Goal: Check status: Check status

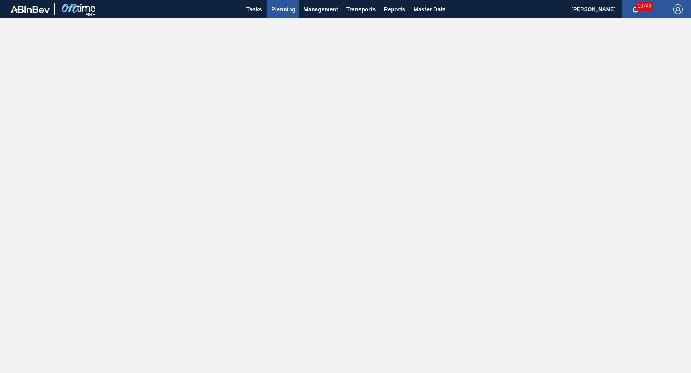
click at [277, 7] on span "Planning" at bounding box center [283, 9] width 24 height 10
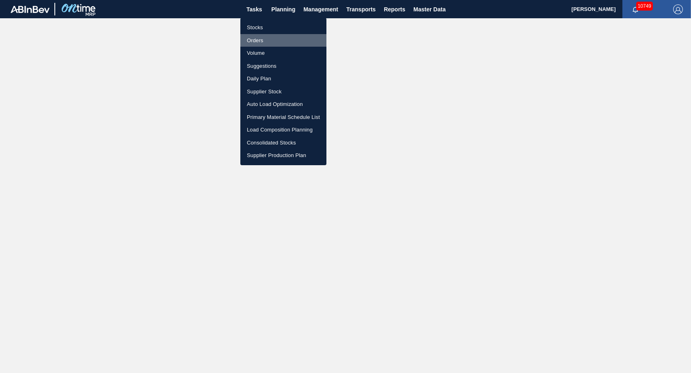
click at [261, 39] on li "Orders" at bounding box center [283, 40] width 86 height 13
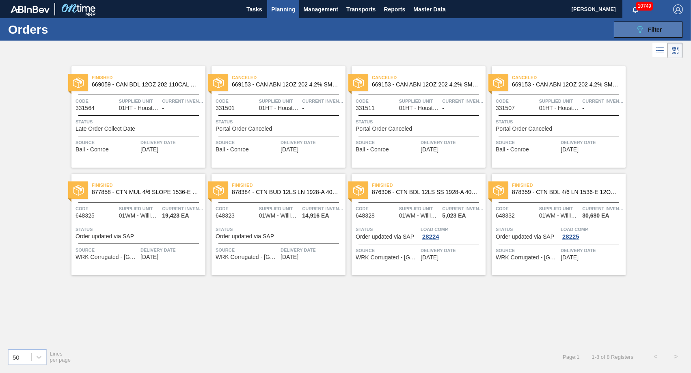
click at [629, 34] on button "089F7B8B-B2A5-4AFE-B5C0-19BA573D28AC Filter" at bounding box center [648, 30] width 69 height 16
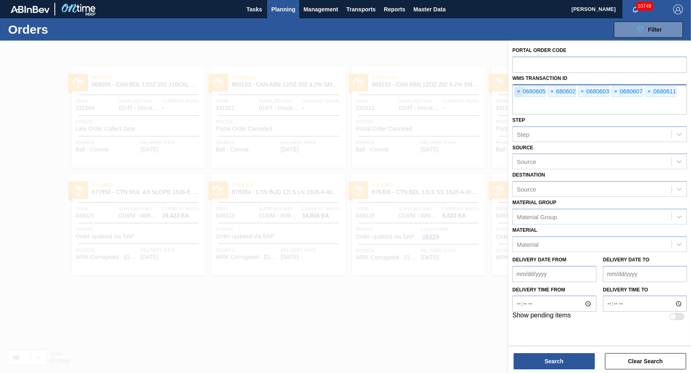
click at [518, 92] on span "×" at bounding box center [519, 92] width 8 height 10
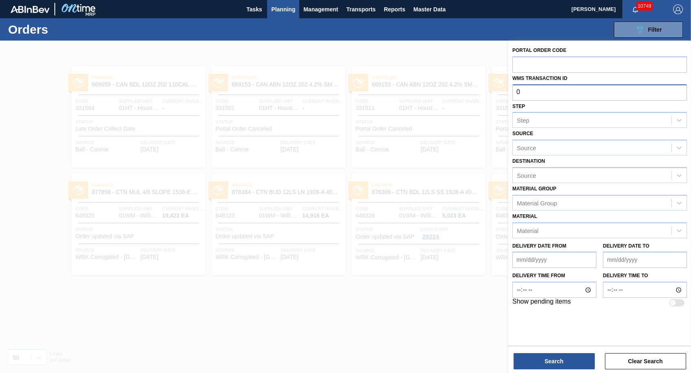
paste input "704581"
type input "0704581"
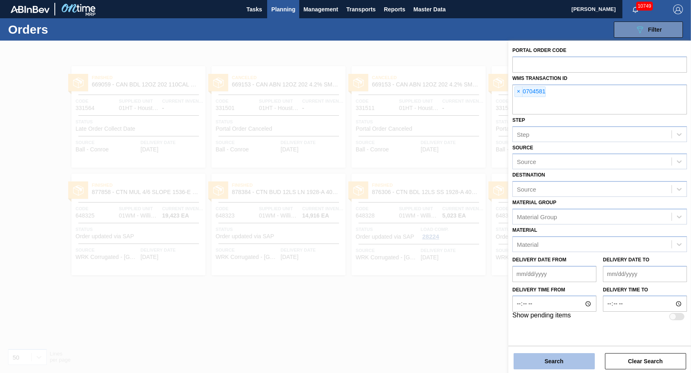
click at [544, 355] on button "Search" at bounding box center [553, 361] width 81 height 16
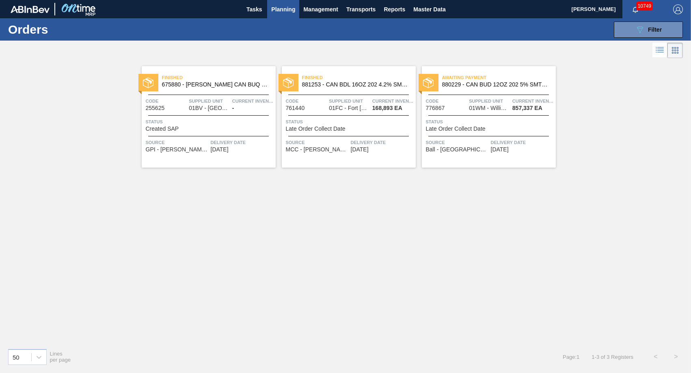
click at [469, 158] on div "Awaiting Payment 880229 - CAN BUD 12OZ 202 5% SMTH 0922 6PACK BEER Code 776867 …" at bounding box center [489, 116] width 134 height 101
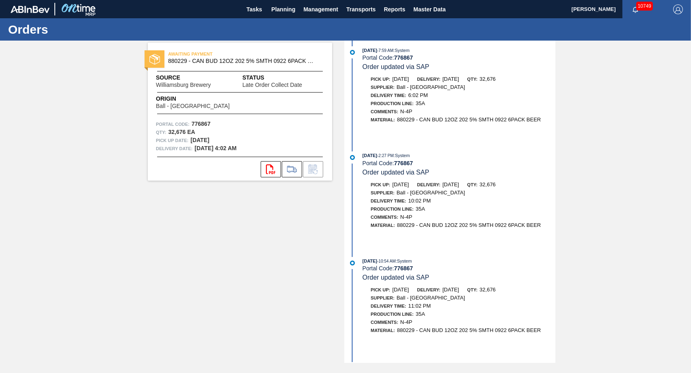
scroll to position [351, 0]
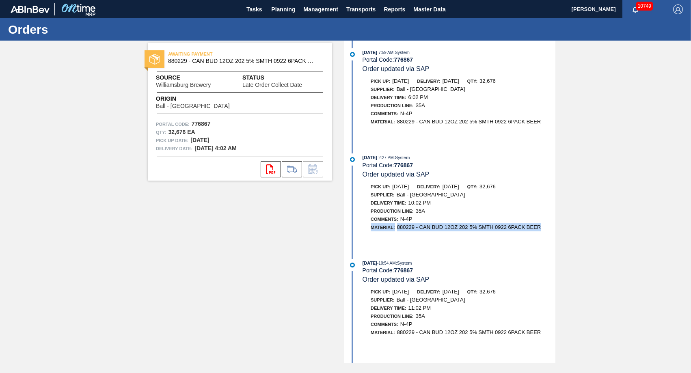
drag, startPoint x: 553, startPoint y: 223, endPoint x: 553, endPoint y: 217, distance: 6.5
click at [553, 217] on div "Pick up: [DATE] Delivery: [DATE] Qty: 32,676 Supplier: Ball - [GEOGRAPHIC_DATA]…" at bounding box center [458, 207] width 193 height 49
drag, startPoint x: 553, startPoint y: 217, endPoint x: 520, endPoint y: 274, distance: 66.2
click at [520, 274] on div "[DATE] 10:54 AM : System Portal Code: 776867 Order updated via SAP" at bounding box center [458, 271] width 193 height 25
